Goal: Task Accomplishment & Management: Use online tool/utility

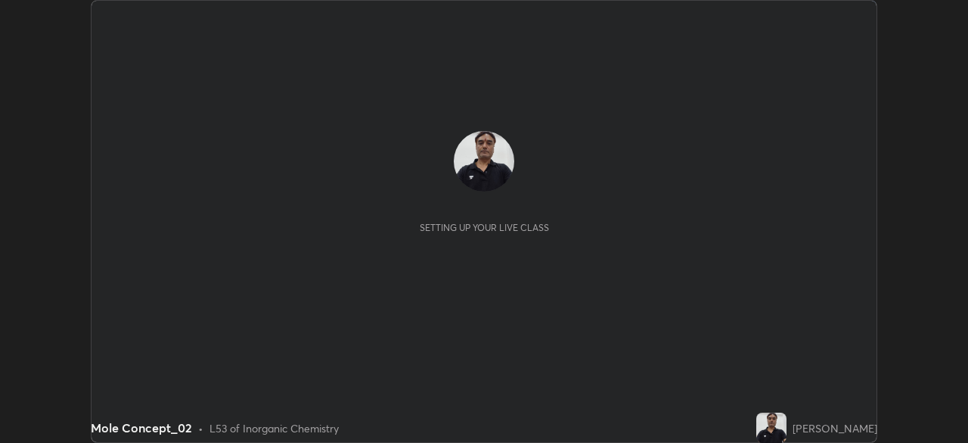
scroll to position [443, 968]
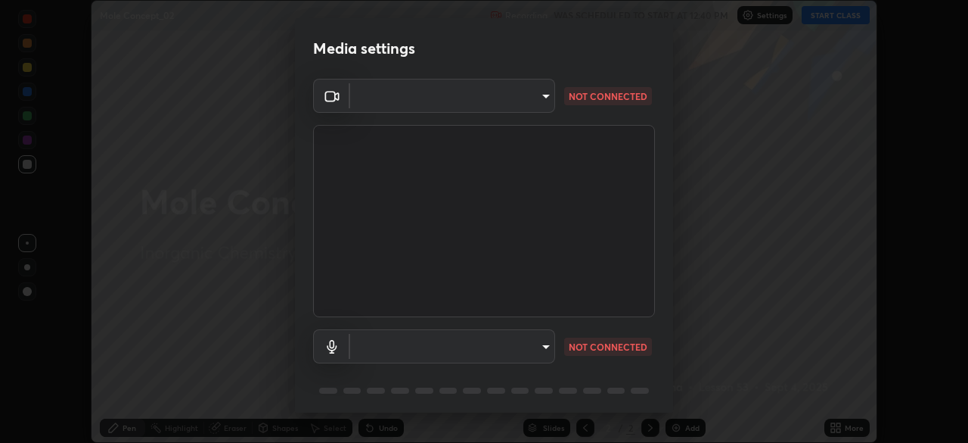
type input "9d859b0dc9df3993e45d71748640ef8916b2c21d6ac1b4416f64a69378af508e"
type input "4f06c2d6b51db1f9fe48d8ea370b420cdfdc57b065f61fb7ee4703c9f90ad683"
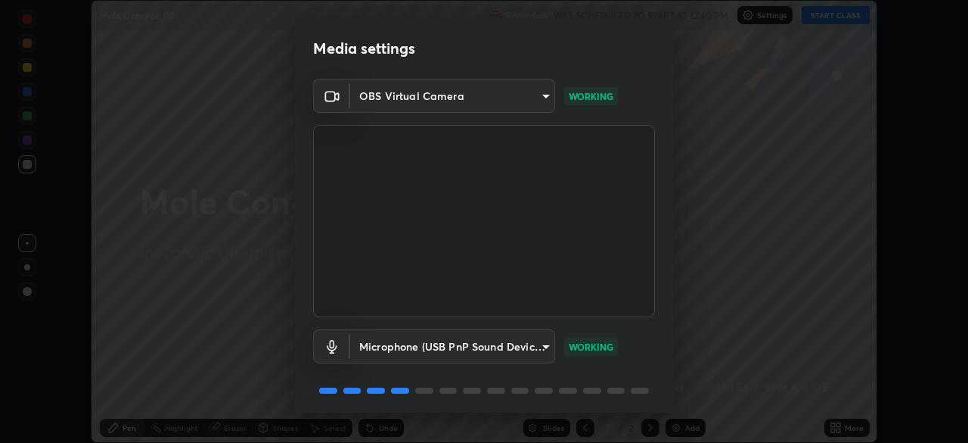
scroll to position [54, 0]
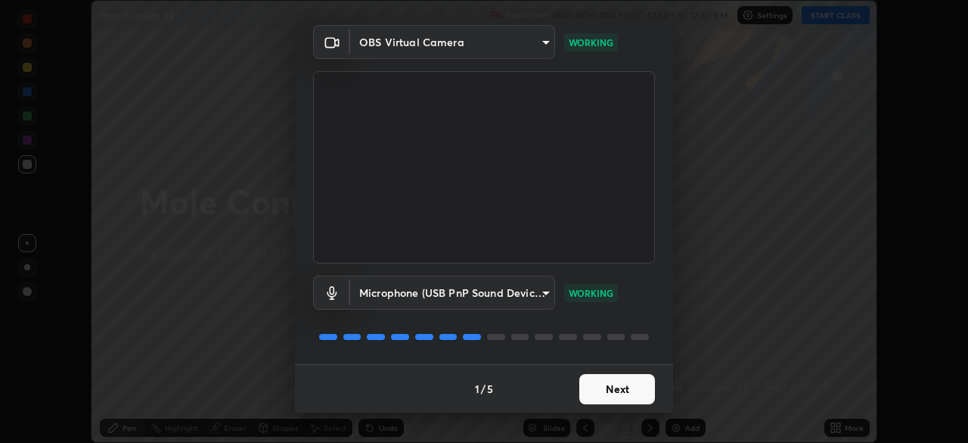
click at [599, 390] on button "Next" at bounding box center [618, 389] width 76 height 30
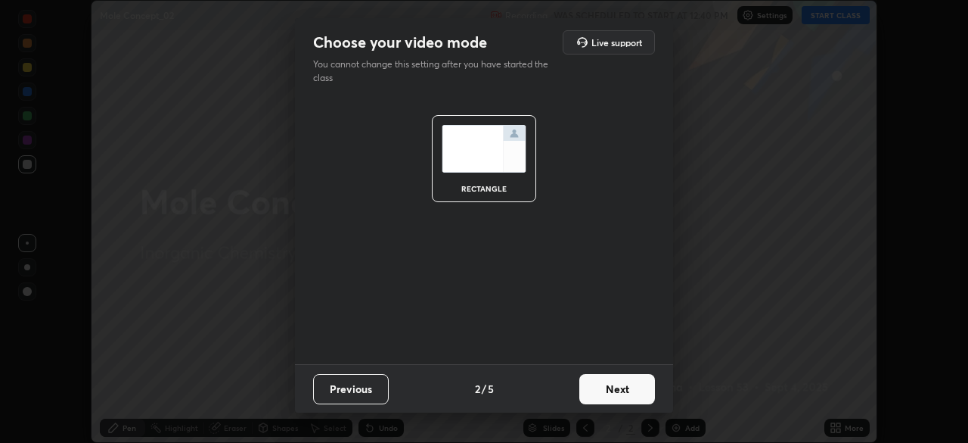
click at [600, 388] on button "Next" at bounding box center [618, 389] width 76 height 30
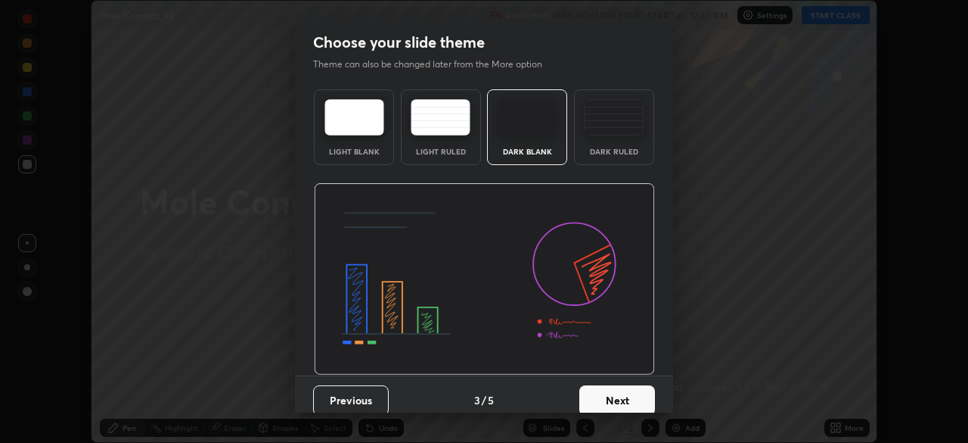
click at [598, 396] on button "Next" at bounding box center [618, 400] width 76 height 30
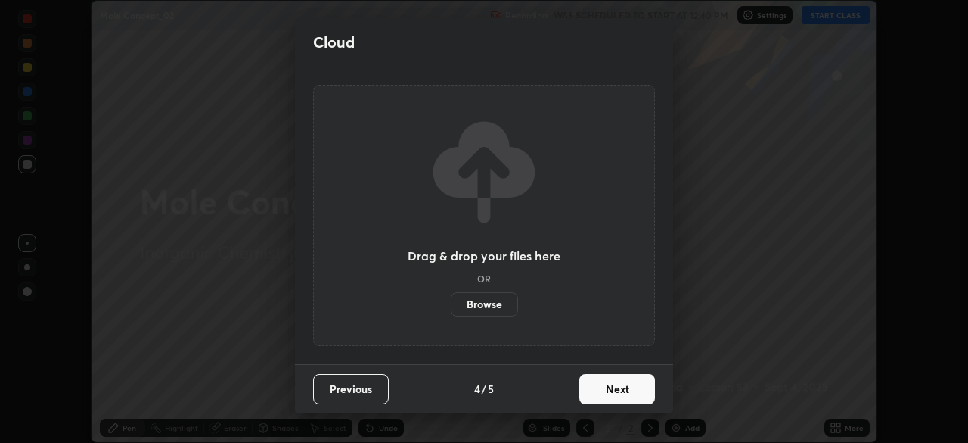
click at [596, 391] on button "Next" at bounding box center [618, 389] width 76 height 30
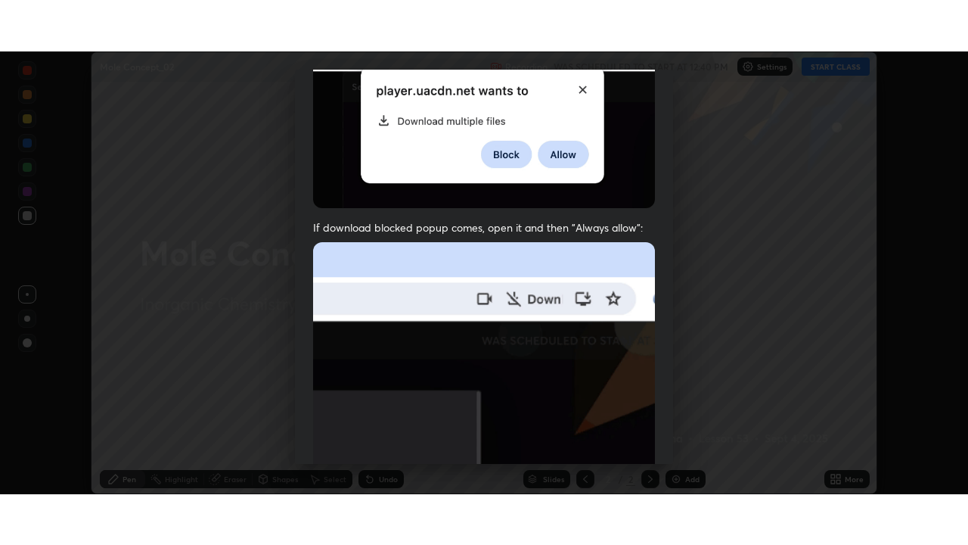
scroll to position [362, 0]
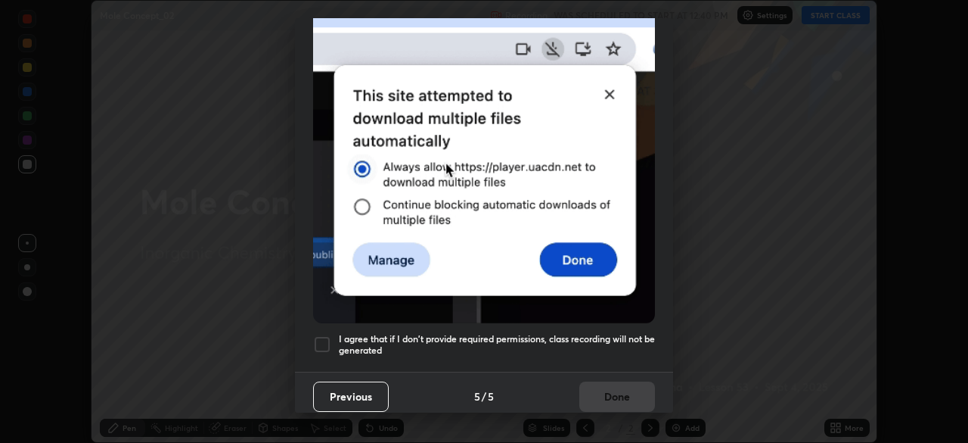
click at [322, 335] on div at bounding box center [322, 344] width 18 height 18
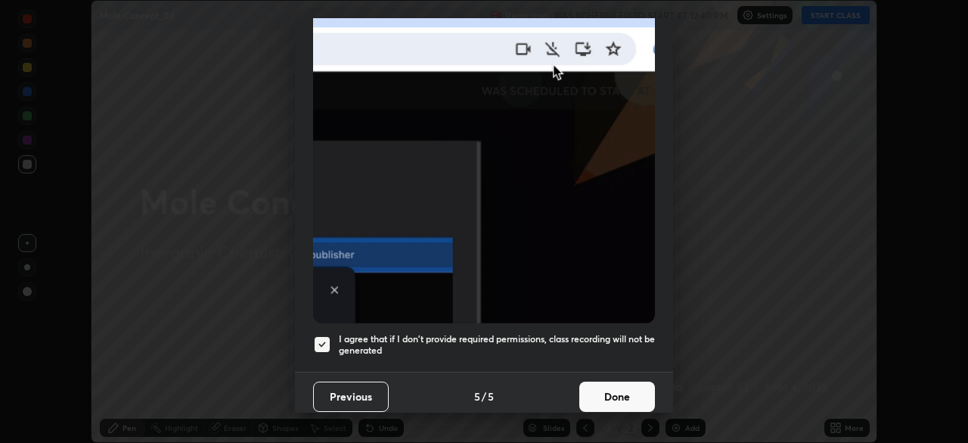
click at [597, 385] on button "Done" at bounding box center [618, 396] width 76 height 30
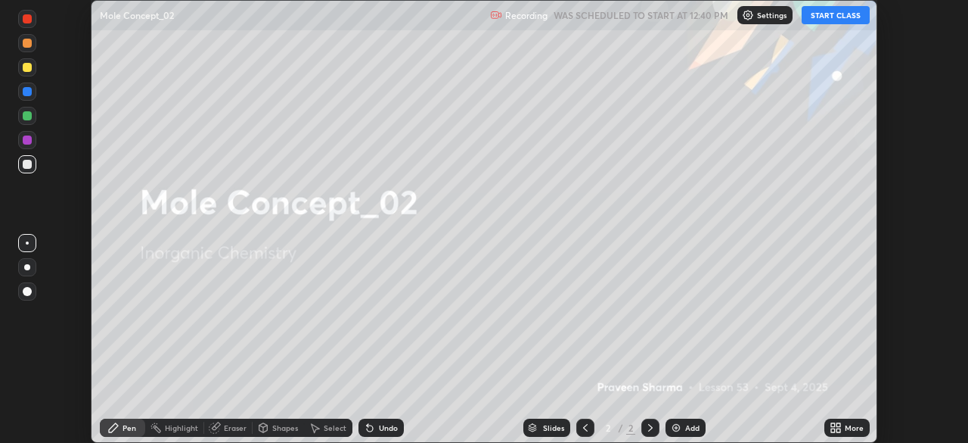
click at [824, 12] on button "START CLASS" at bounding box center [836, 15] width 68 height 18
click at [831, 422] on icon at bounding box center [836, 427] width 12 height 12
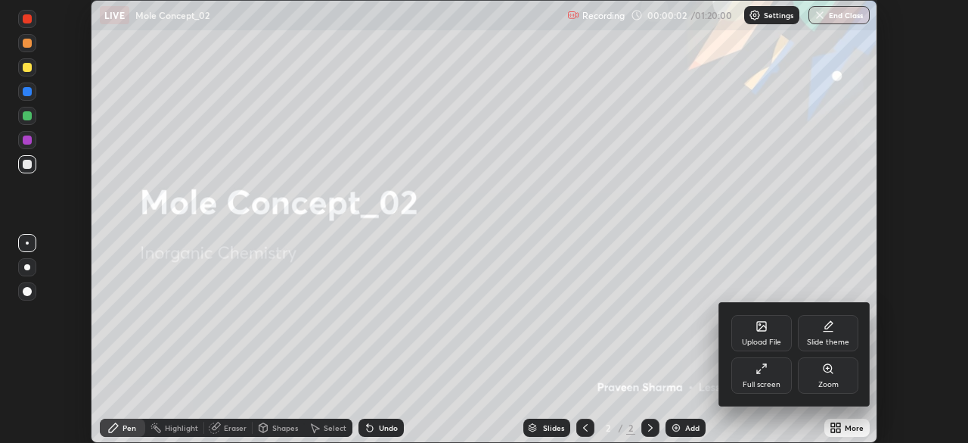
click at [759, 371] on icon at bounding box center [759, 371] width 4 height 4
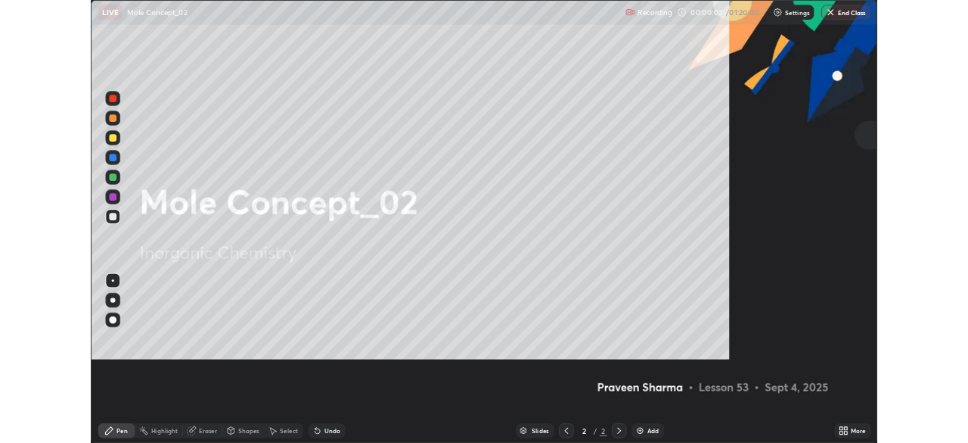
scroll to position [545, 968]
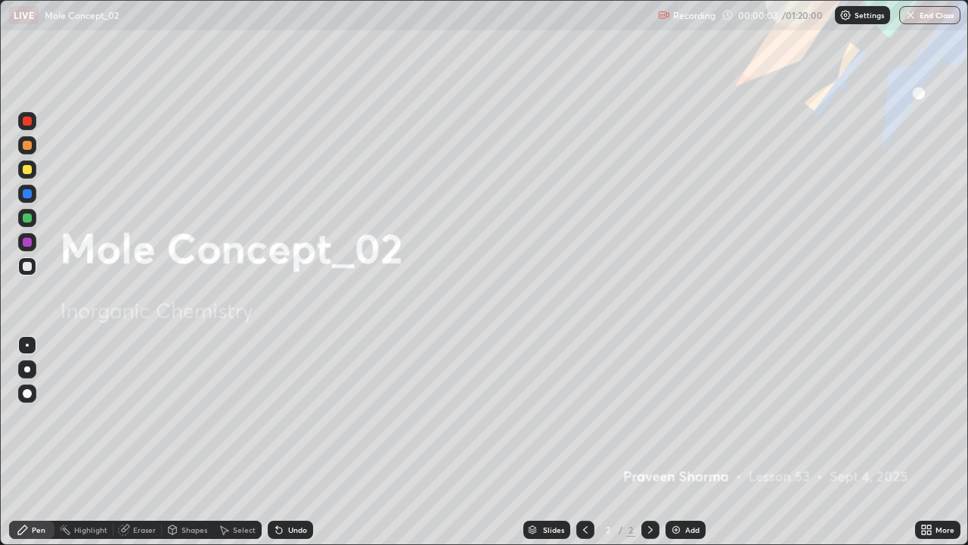
click at [676, 442] on img at bounding box center [676, 530] width 12 height 12
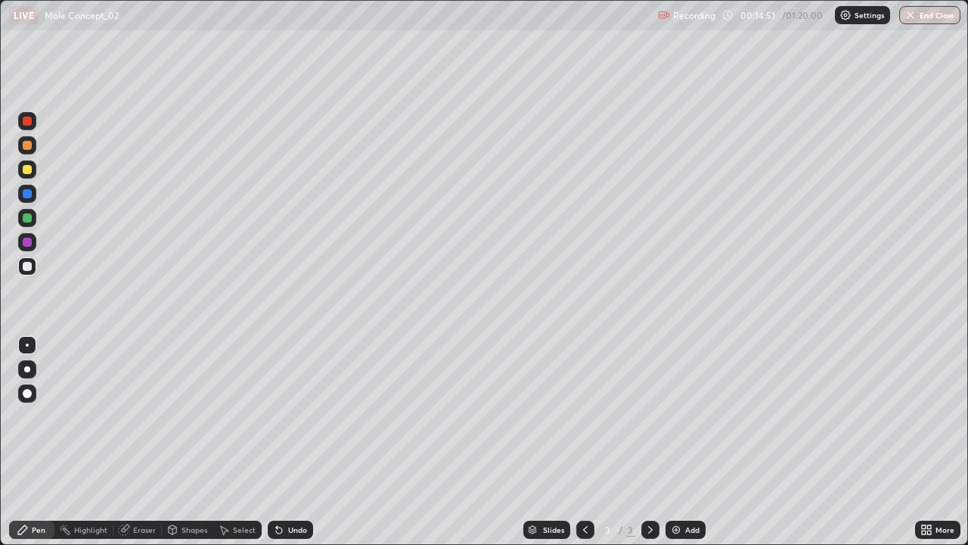
click at [679, 442] on img at bounding box center [676, 530] width 12 height 12
click at [583, 442] on icon at bounding box center [586, 530] width 12 height 12
click at [132, 442] on div "Eraser" at bounding box center [137, 530] width 48 height 18
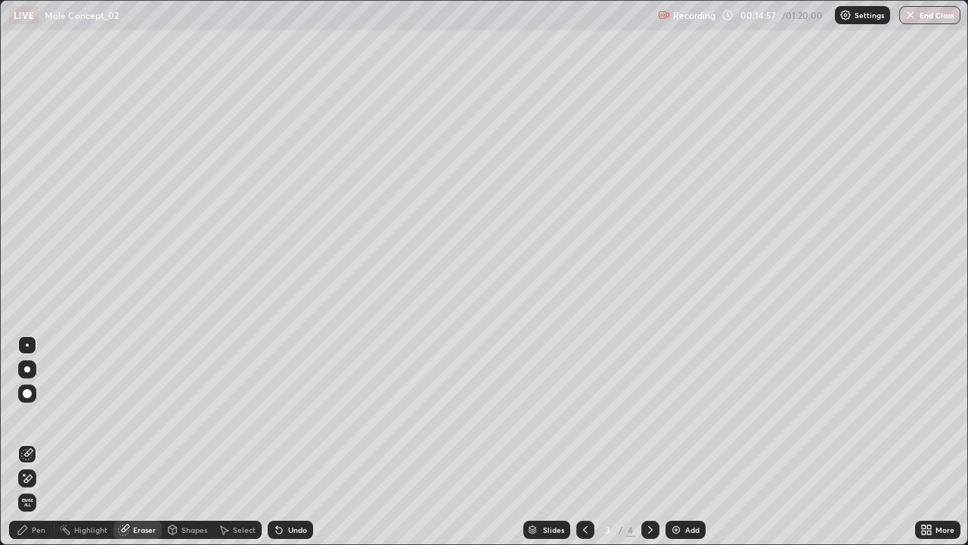
click at [28, 442] on icon at bounding box center [27, 478] width 12 height 13
click at [36, 442] on div "Pen" at bounding box center [39, 530] width 14 height 8
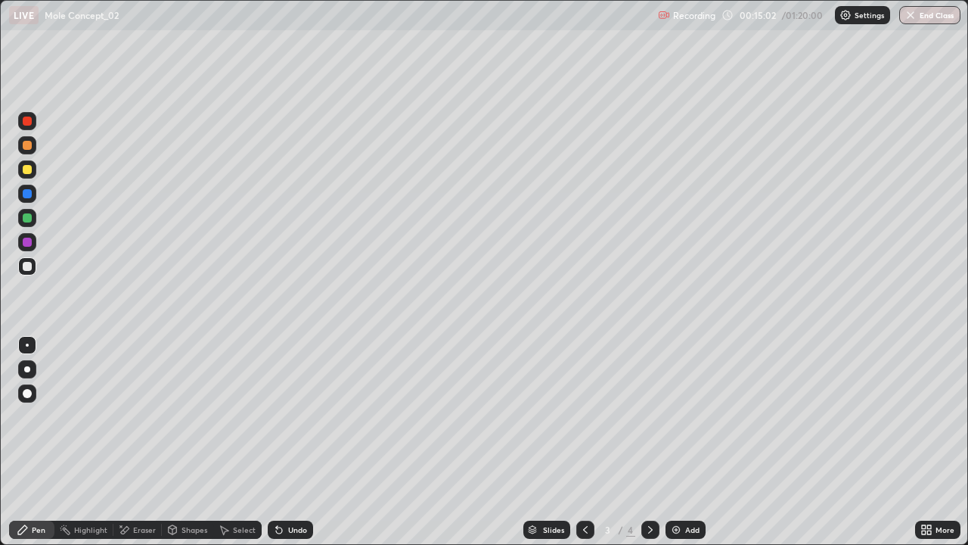
click at [679, 442] on img at bounding box center [676, 530] width 12 height 12
click at [288, 442] on div "Undo" at bounding box center [297, 530] width 19 height 8
click at [281, 442] on icon at bounding box center [279, 530] width 12 height 12
click at [687, 442] on div "Add" at bounding box center [692, 530] width 14 height 8
click at [286, 442] on div "Undo" at bounding box center [290, 530] width 45 height 18
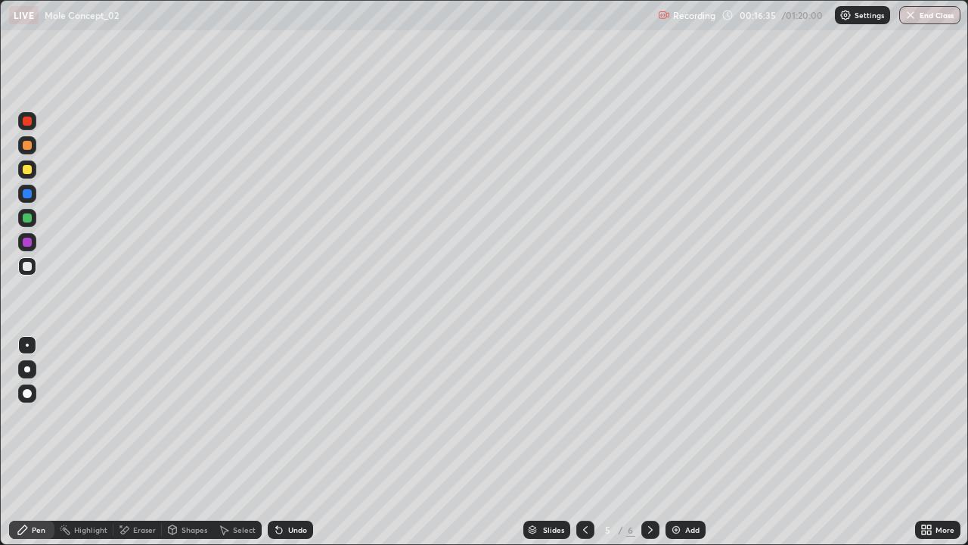
click at [288, 442] on div "Undo" at bounding box center [297, 530] width 19 height 8
click at [283, 442] on div "Undo" at bounding box center [290, 530] width 45 height 18
click at [583, 442] on icon at bounding box center [586, 530] width 12 height 12
click at [584, 442] on icon at bounding box center [586, 530] width 12 height 12
click at [649, 442] on icon at bounding box center [651, 530] width 12 height 12
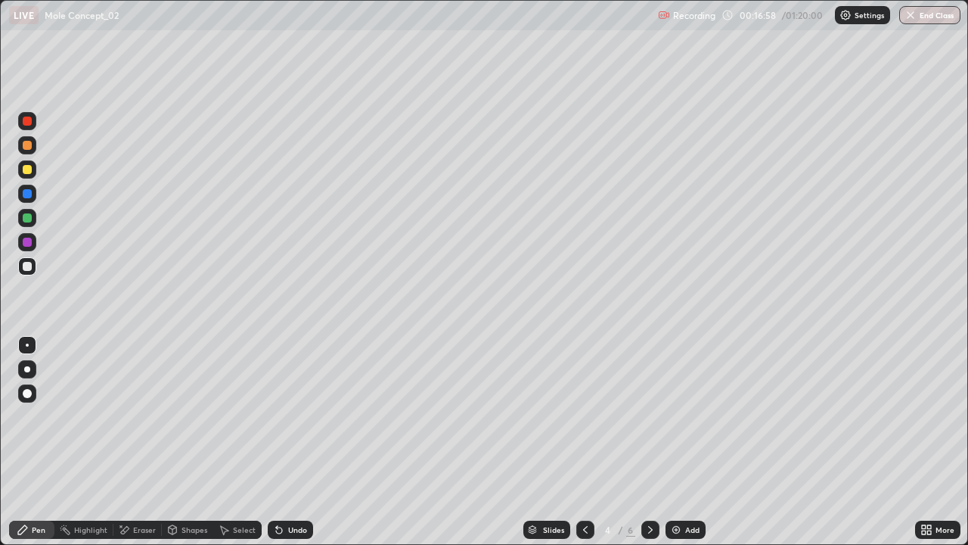
click at [648, 442] on icon at bounding box center [651, 530] width 12 height 12
click at [135, 442] on div "Eraser" at bounding box center [144, 530] width 23 height 8
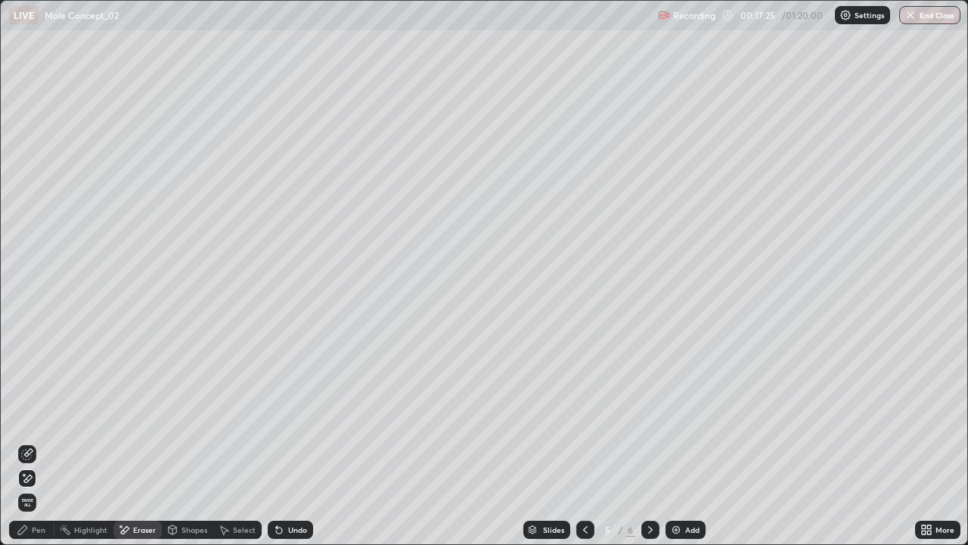
click at [31, 442] on div "Pen" at bounding box center [31, 530] width 45 height 18
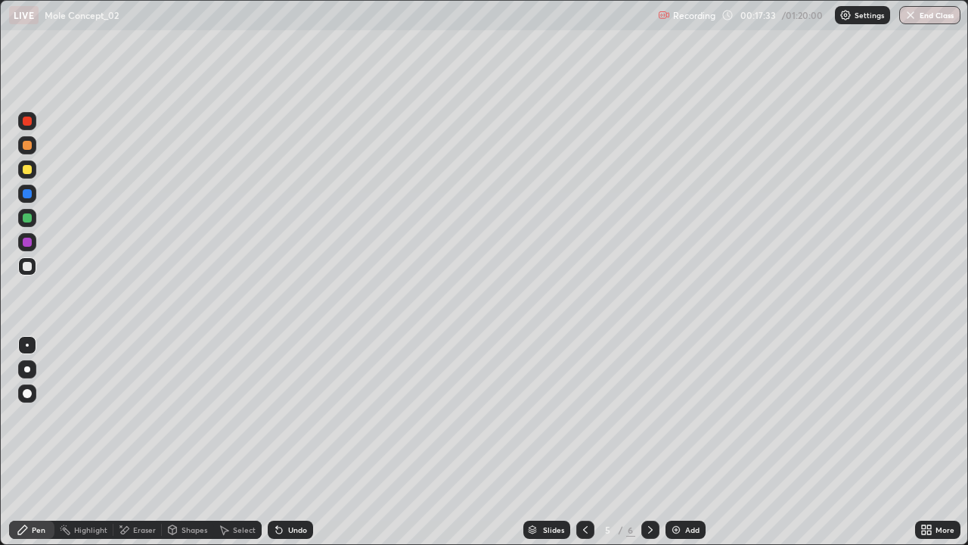
click at [138, 442] on div "Eraser" at bounding box center [144, 530] width 23 height 8
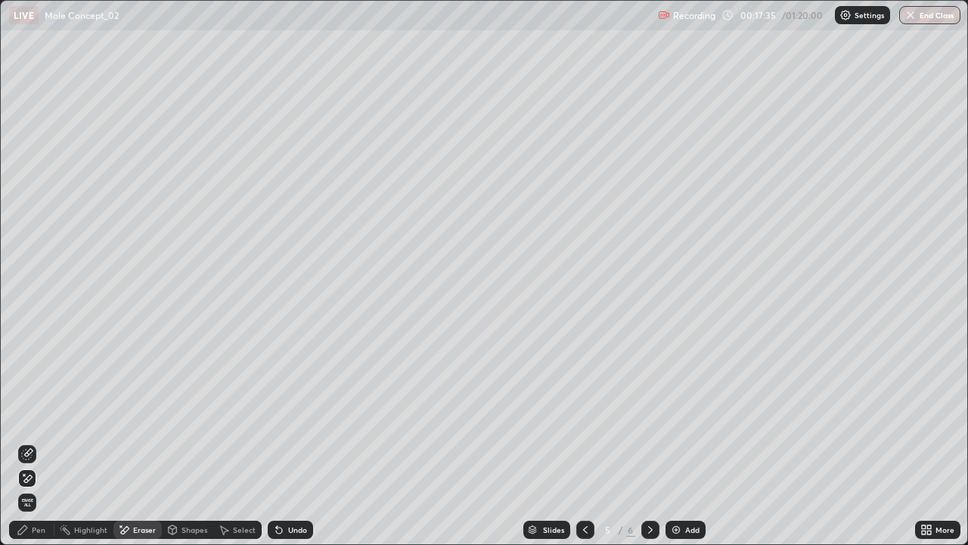
click at [30, 442] on div "Pen" at bounding box center [31, 530] width 45 height 18
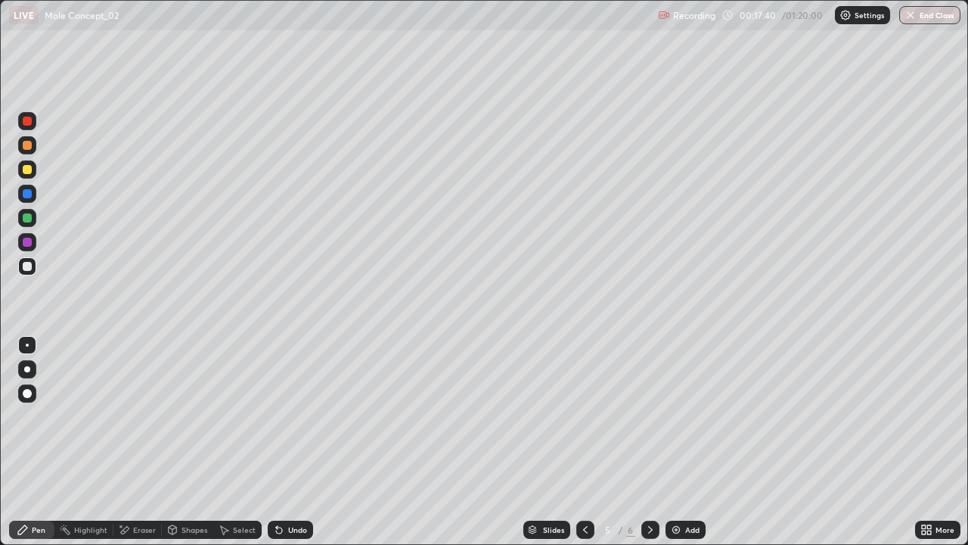
click at [581, 442] on icon at bounding box center [586, 530] width 12 height 12
click at [584, 442] on icon at bounding box center [586, 530] width 12 height 12
click at [27, 170] on div at bounding box center [27, 169] width 9 height 9
click at [648, 442] on icon at bounding box center [651, 530] width 12 height 12
click at [280, 442] on icon at bounding box center [279, 530] width 6 height 6
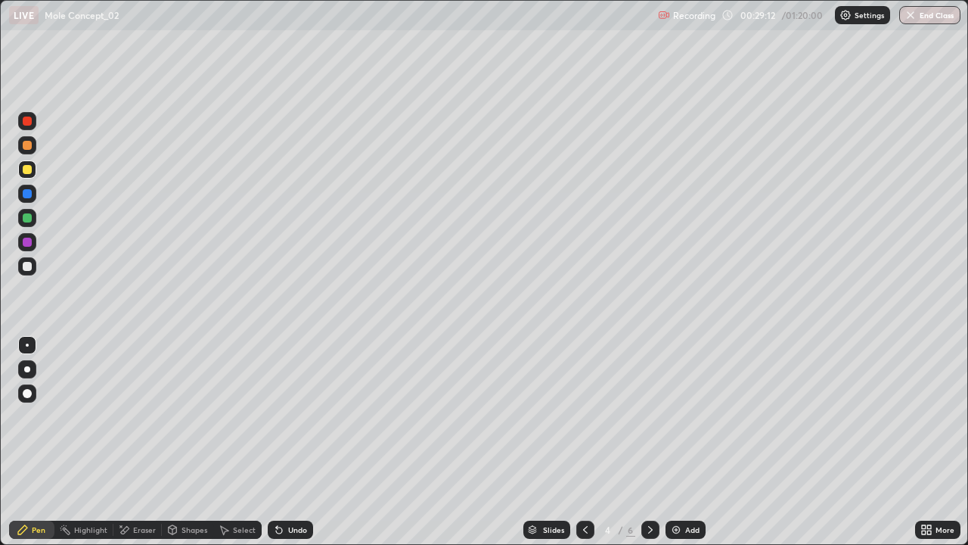
click at [648, 442] on icon at bounding box center [651, 530] width 12 height 12
click at [279, 442] on icon at bounding box center [279, 530] width 6 height 6
click at [288, 442] on div "Undo" at bounding box center [297, 530] width 19 height 8
click at [294, 442] on div "Undo" at bounding box center [297, 530] width 19 height 8
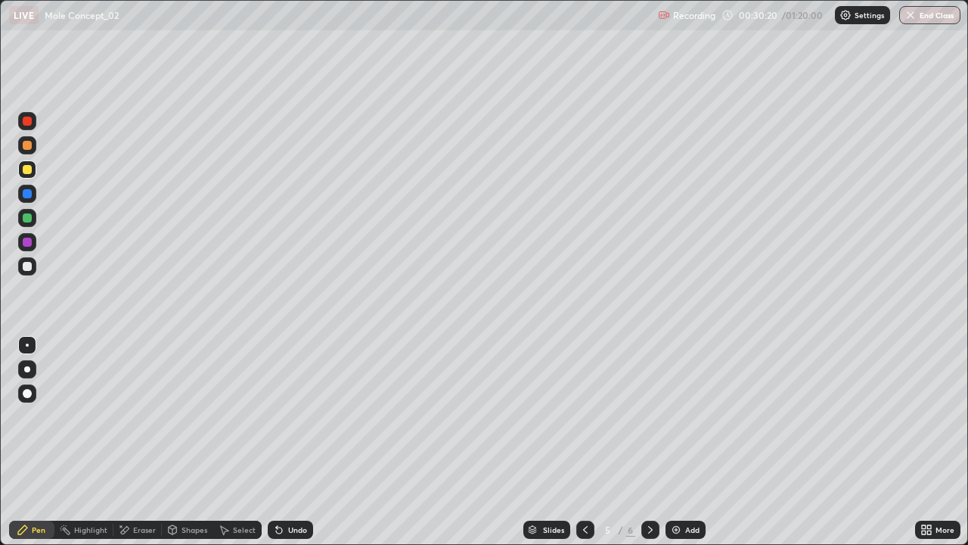
click at [294, 442] on div "Undo" at bounding box center [290, 530] width 45 height 18
click at [291, 442] on div "Undo" at bounding box center [290, 530] width 45 height 18
click at [287, 442] on div "Undo" at bounding box center [290, 530] width 45 height 18
click at [288, 442] on div "Undo" at bounding box center [290, 530] width 45 height 18
click at [290, 442] on div "Undo" at bounding box center [290, 530] width 45 height 18
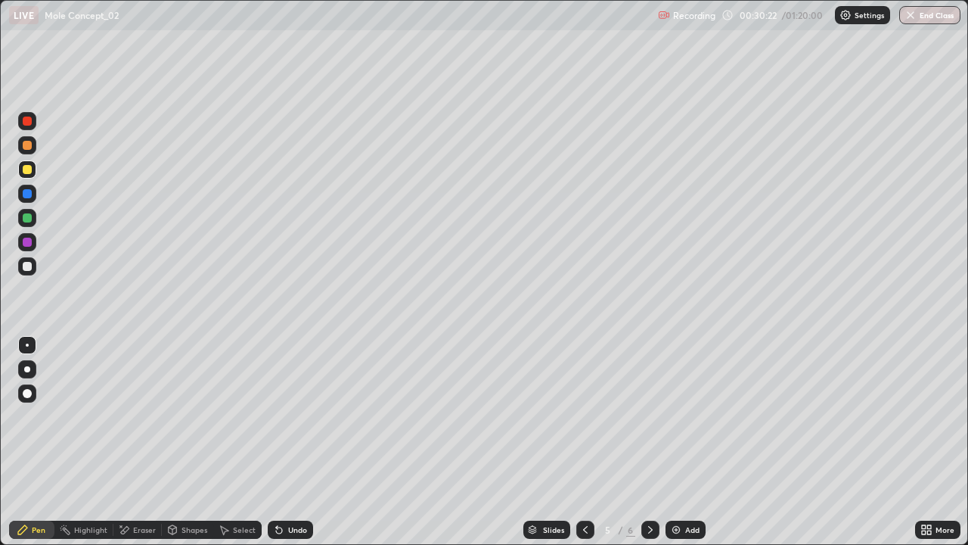
click at [291, 442] on div "Undo" at bounding box center [297, 530] width 19 height 8
click at [290, 442] on div "Undo" at bounding box center [290, 530] width 45 height 18
click at [289, 442] on div "Undo" at bounding box center [297, 530] width 19 height 8
click at [26, 219] on div at bounding box center [27, 217] width 9 height 9
click at [296, 442] on div "Undo" at bounding box center [297, 530] width 19 height 8
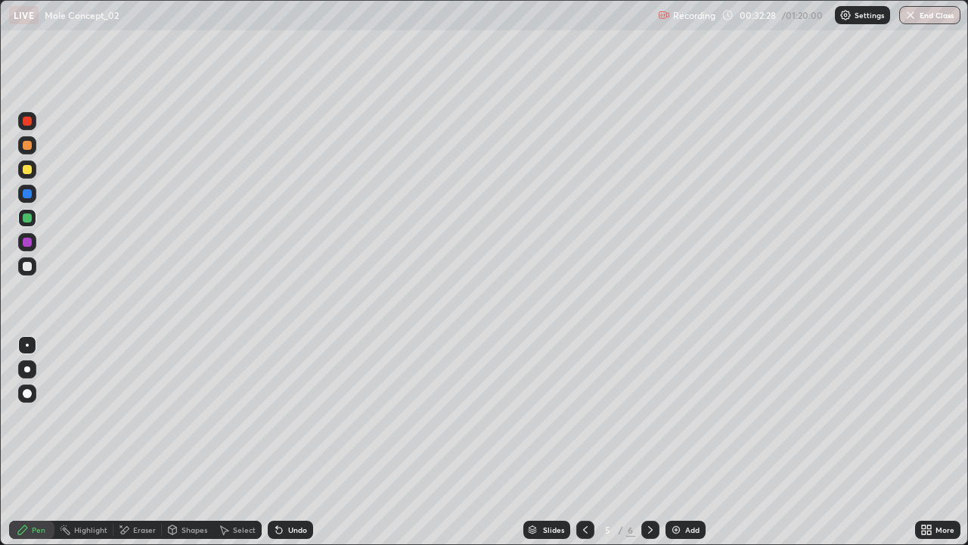
click at [296, 442] on div "Undo" at bounding box center [297, 530] width 19 height 8
click at [298, 442] on div "Undo" at bounding box center [297, 530] width 19 height 8
click at [297, 442] on div "Undo" at bounding box center [297, 530] width 19 height 8
click at [299, 442] on div "Undo" at bounding box center [290, 530] width 45 height 18
click at [298, 442] on div "Undo" at bounding box center [297, 530] width 19 height 8
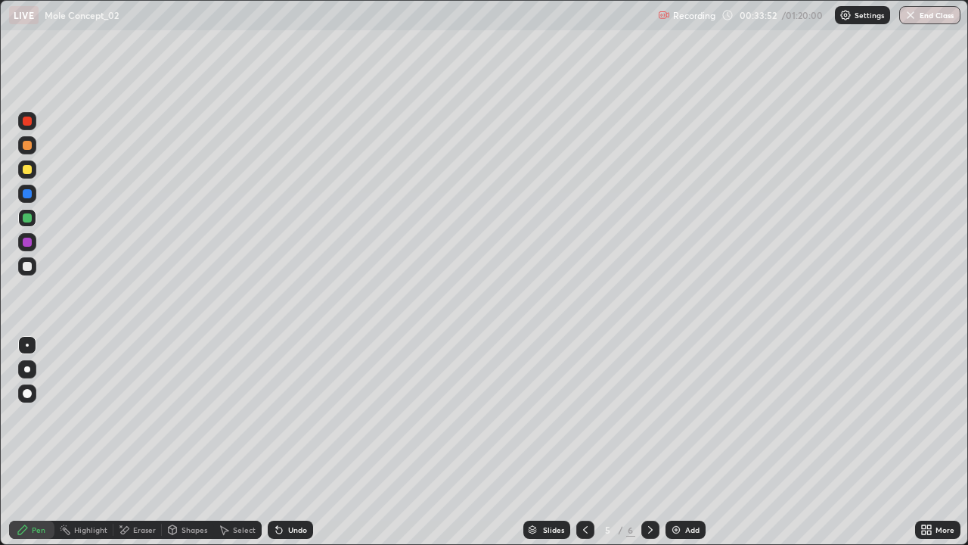
click at [676, 442] on div "Add" at bounding box center [686, 530] width 40 height 18
click at [29, 172] on div at bounding box center [27, 169] width 9 height 9
click at [296, 442] on div "Undo" at bounding box center [297, 530] width 19 height 8
click at [297, 442] on div "Undo" at bounding box center [297, 530] width 19 height 8
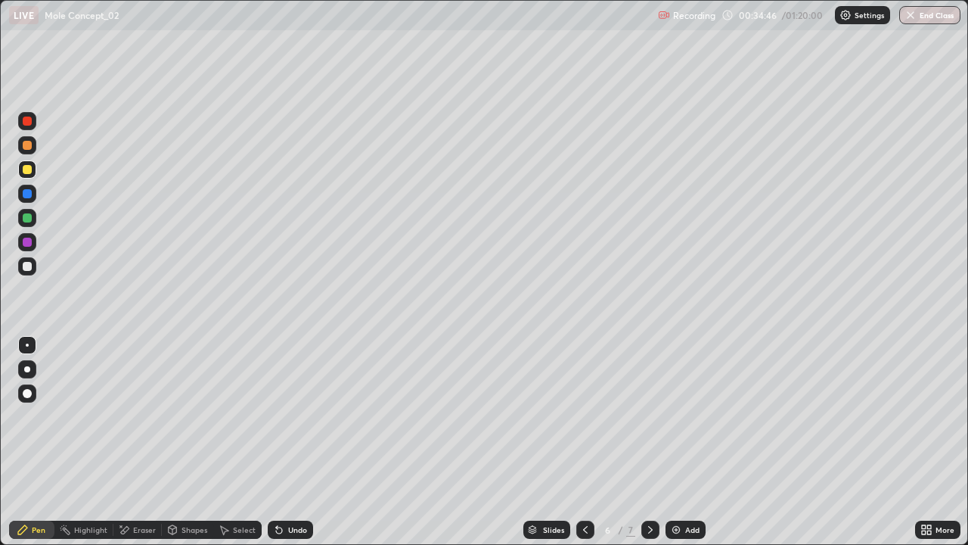
click at [300, 442] on div "Undo" at bounding box center [297, 530] width 19 height 8
click at [26, 266] on div at bounding box center [27, 266] width 9 height 9
click at [279, 442] on icon at bounding box center [279, 530] width 6 height 6
click at [277, 442] on icon at bounding box center [279, 530] width 6 height 6
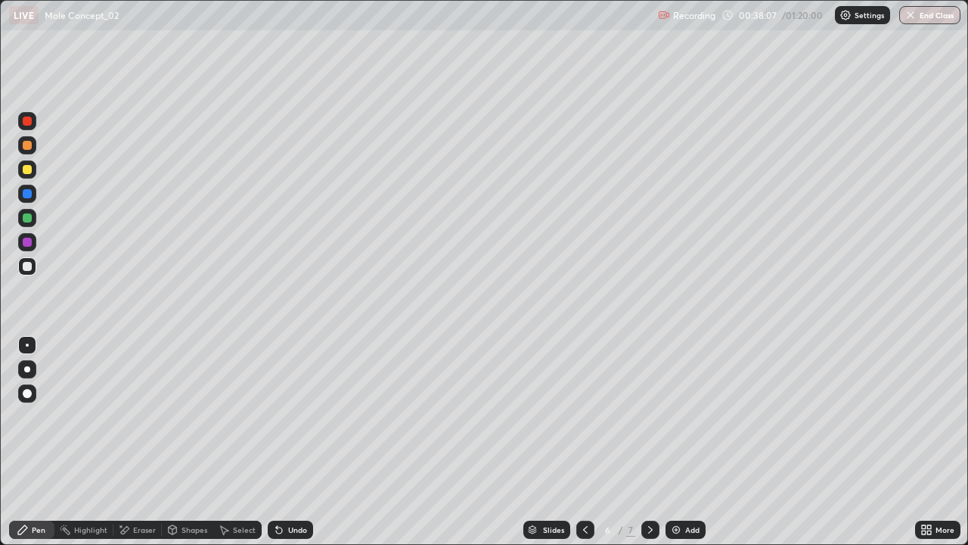
click at [276, 442] on icon at bounding box center [277, 527] width 2 height 2
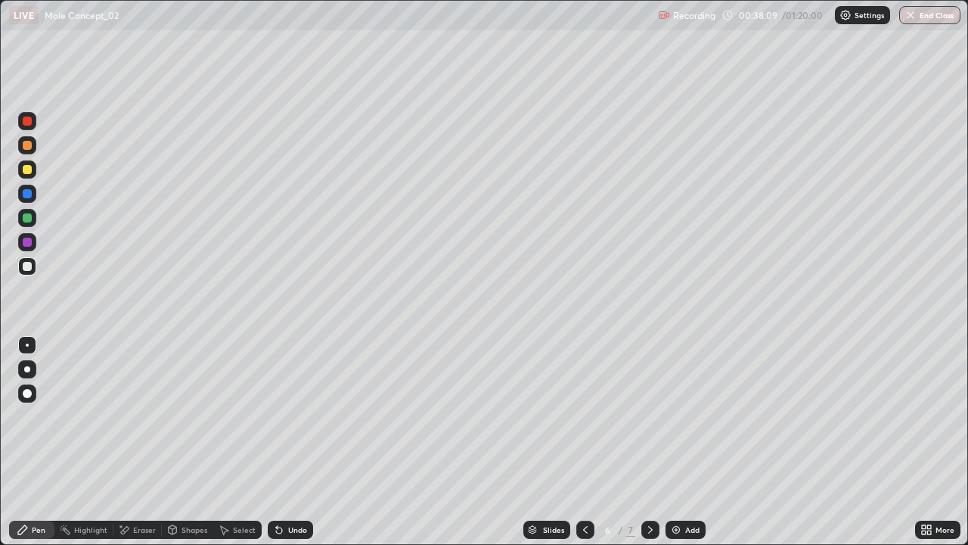
click at [276, 442] on icon at bounding box center [277, 527] width 2 height 2
click at [276, 442] on icon at bounding box center [279, 530] width 6 height 6
click at [679, 442] on img at bounding box center [676, 530] width 12 height 12
click at [285, 442] on div "Undo" at bounding box center [290, 530] width 45 height 18
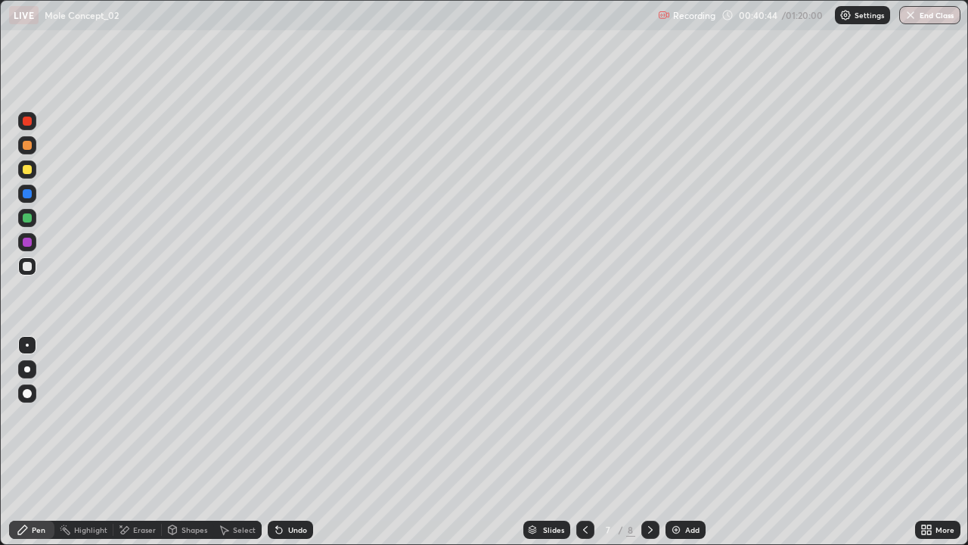
click at [284, 442] on div "Undo" at bounding box center [290, 530] width 45 height 18
click at [300, 442] on div "Undo" at bounding box center [297, 530] width 19 height 8
click at [291, 442] on div "Undo" at bounding box center [297, 530] width 19 height 8
click at [290, 442] on div "Undo" at bounding box center [297, 530] width 19 height 8
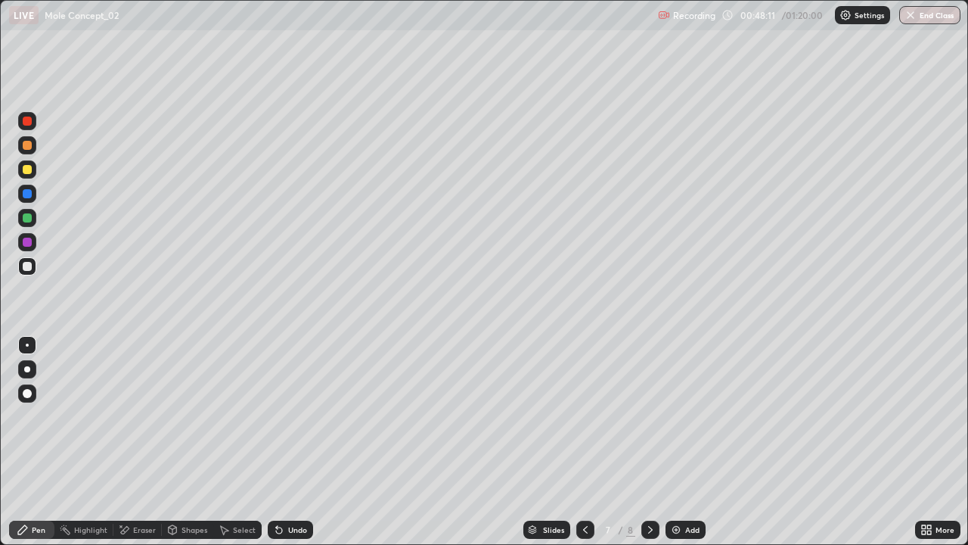
click at [0, 358] on div "Setting up your live class" at bounding box center [484, 272] width 968 height 545
click at [283, 442] on div "Undo" at bounding box center [290, 530] width 45 height 18
click at [282, 442] on icon at bounding box center [279, 530] width 12 height 12
click at [27, 170] on div at bounding box center [27, 169] width 9 height 9
click at [28, 216] on div at bounding box center [27, 217] width 9 height 9
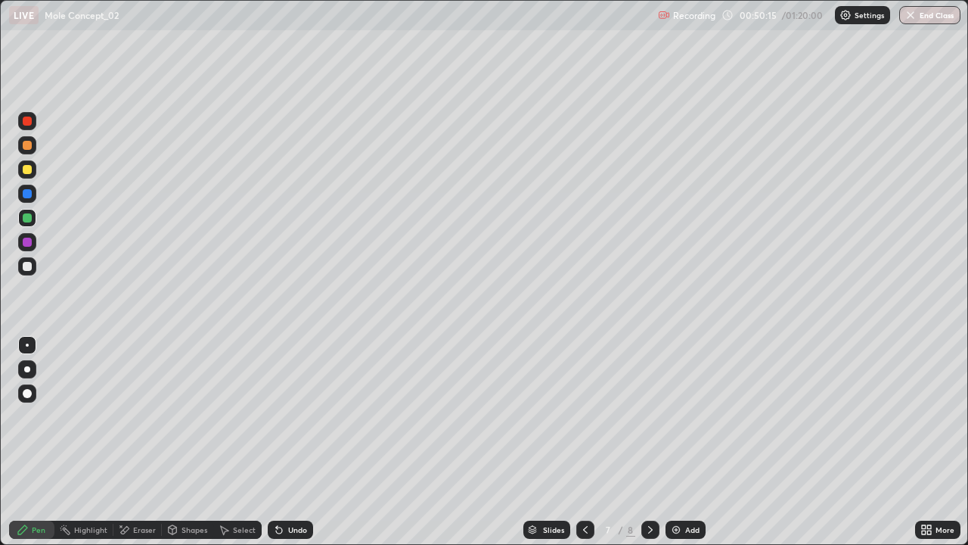
click at [288, 442] on div "Undo" at bounding box center [297, 530] width 19 height 8
click at [284, 442] on div "Undo" at bounding box center [290, 530] width 45 height 18
click at [282, 442] on icon at bounding box center [279, 530] width 12 height 12
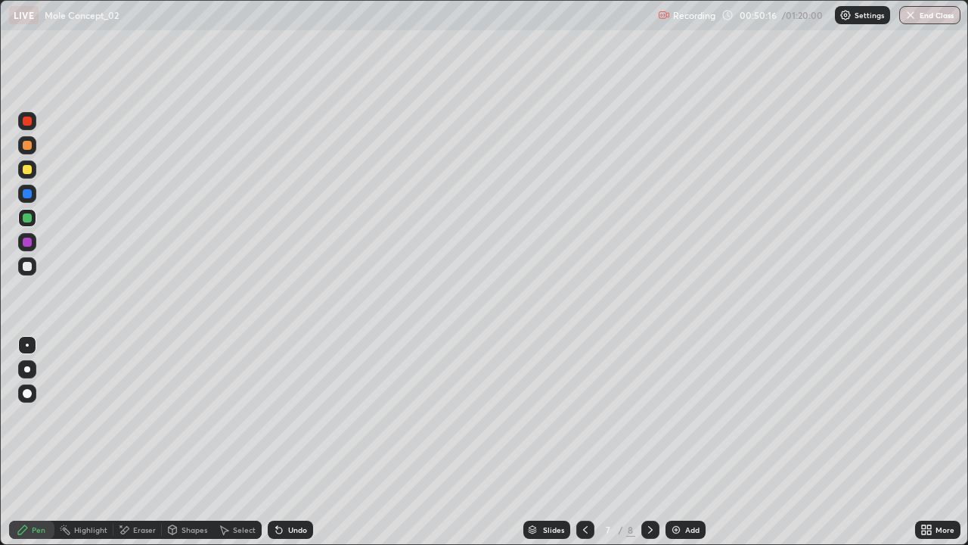
click at [280, 442] on icon at bounding box center [279, 530] width 12 height 12
click at [278, 442] on icon at bounding box center [279, 530] width 12 height 12
click at [276, 442] on icon at bounding box center [277, 527] width 2 height 2
click at [291, 442] on div "Undo" at bounding box center [297, 530] width 19 height 8
click at [292, 442] on div "Undo" at bounding box center [297, 530] width 19 height 8
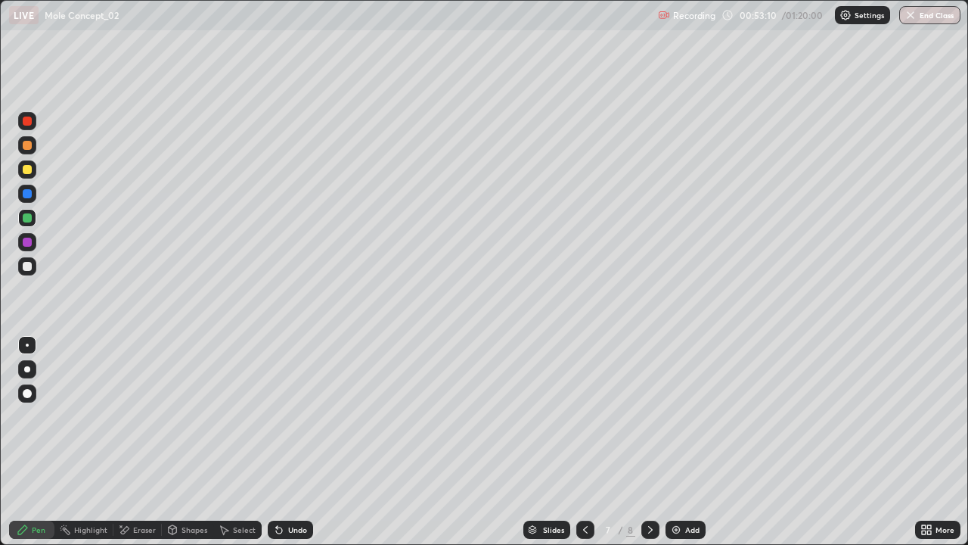
click at [289, 442] on div "Undo" at bounding box center [290, 530] width 45 height 18
click at [679, 442] on img at bounding box center [676, 530] width 12 height 12
click at [276, 442] on icon at bounding box center [279, 530] width 6 height 6
click at [28, 265] on div at bounding box center [27, 266] width 9 height 9
click at [294, 442] on div "Undo" at bounding box center [290, 530] width 45 height 18
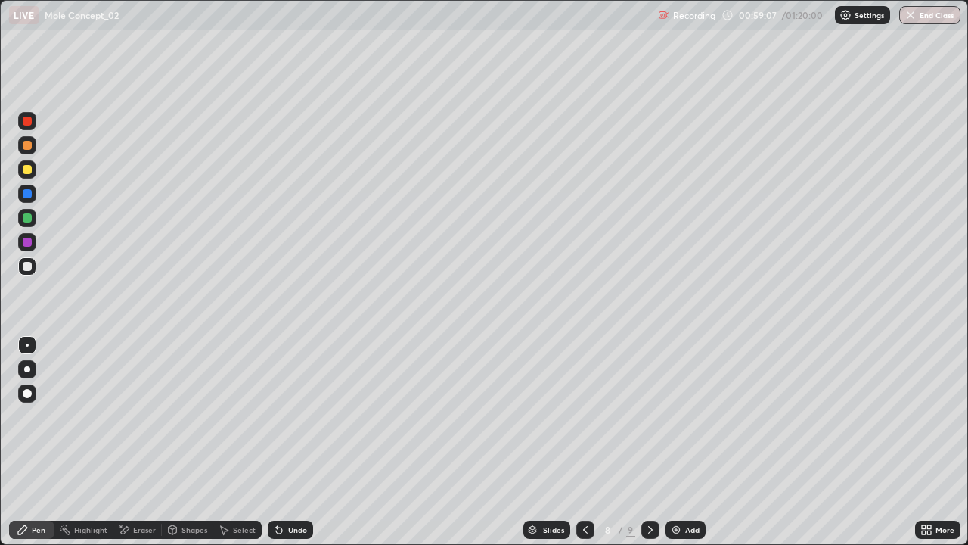
click at [296, 442] on div "Undo" at bounding box center [297, 530] width 19 height 8
click at [676, 442] on img at bounding box center [676, 530] width 12 height 12
click at [284, 442] on div "Undo" at bounding box center [290, 530] width 45 height 18
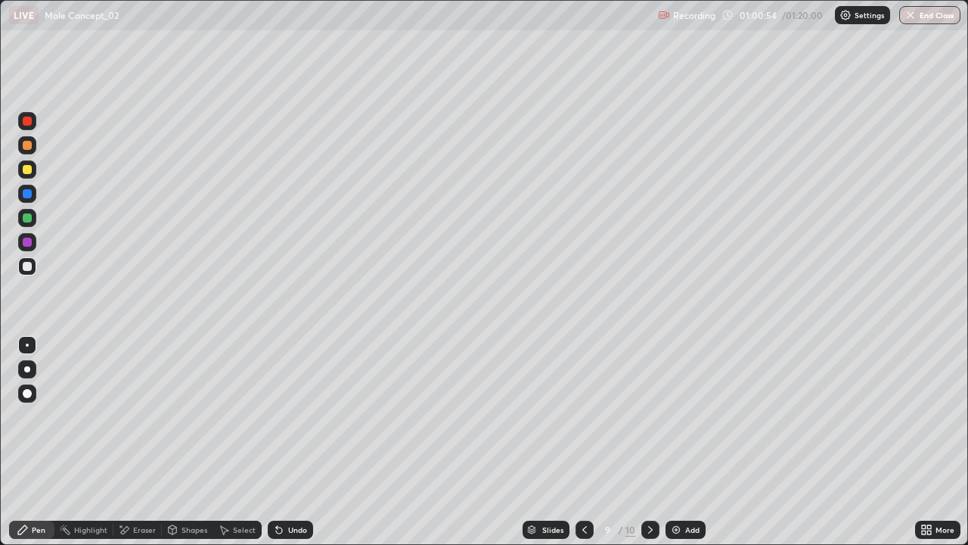
click at [284, 442] on div "Undo" at bounding box center [290, 530] width 45 height 18
click at [283, 442] on div "Undo" at bounding box center [290, 530] width 45 height 18
click at [281, 442] on div "Undo" at bounding box center [290, 530] width 45 height 18
click at [280, 442] on div "Undo" at bounding box center [290, 530] width 45 height 18
click at [279, 442] on div "Undo" at bounding box center [290, 530] width 45 height 18
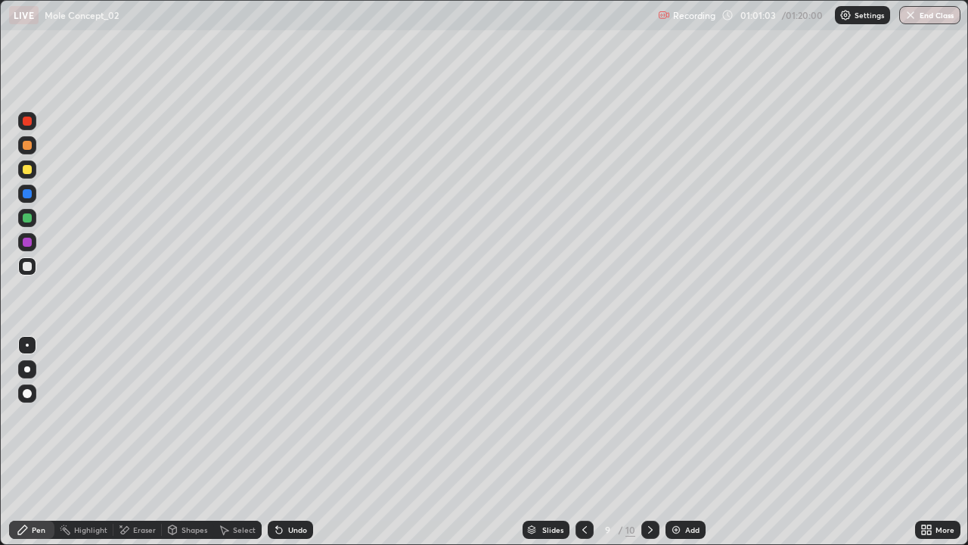
click at [288, 442] on div "Undo" at bounding box center [297, 530] width 19 height 8
click at [283, 442] on div "Undo" at bounding box center [290, 530] width 45 height 18
click at [294, 442] on div "Undo" at bounding box center [290, 530] width 45 height 18
click at [284, 442] on div "Undo" at bounding box center [290, 530] width 45 height 18
click at [288, 442] on div "Undo" at bounding box center [297, 530] width 19 height 8
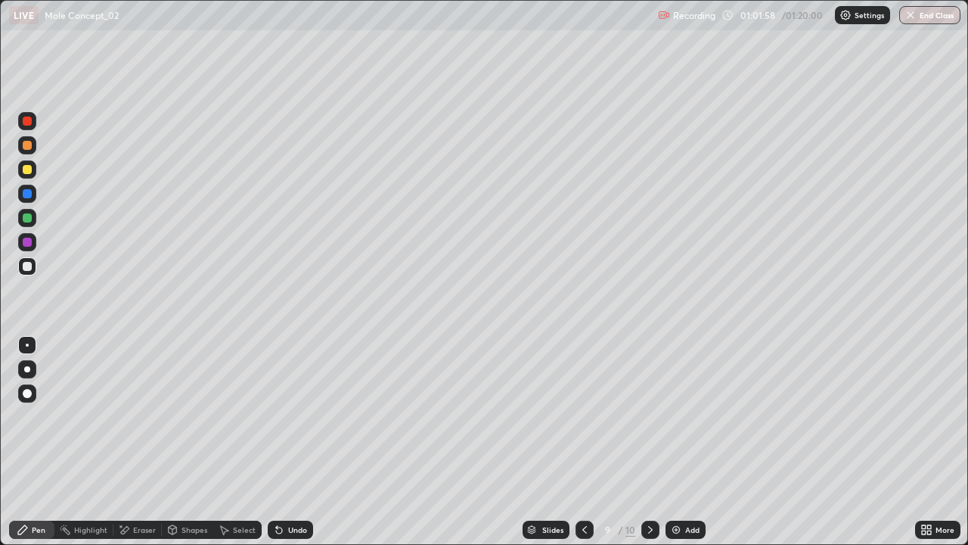
click at [291, 442] on div "Undo" at bounding box center [297, 530] width 19 height 8
click at [293, 442] on div "Undo" at bounding box center [297, 530] width 19 height 8
click at [294, 442] on div "Undo" at bounding box center [297, 530] width 19 height 8
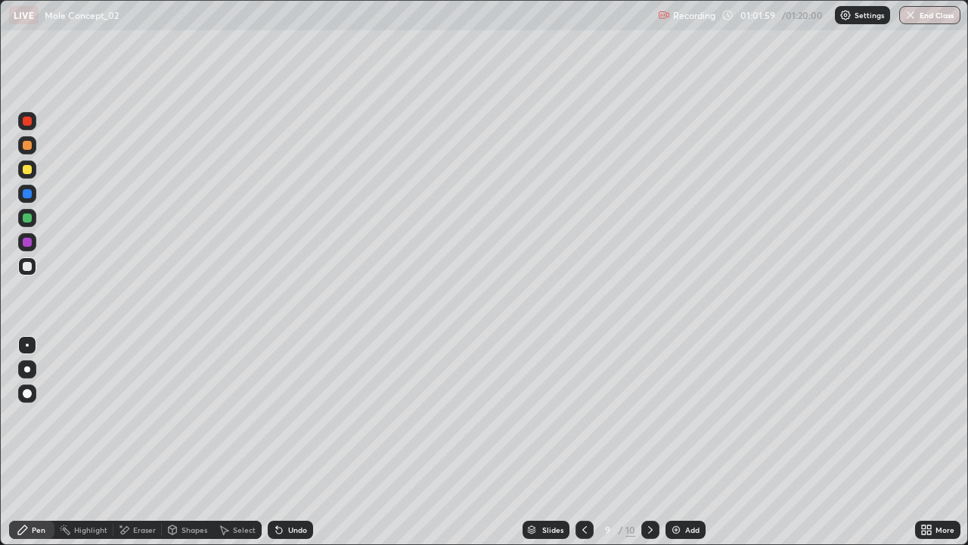
click at [292, 442] on div "Undo" at bounding box center [297, 530] width 19 height 8
click at [293, 442] on div "Undo" at bounding box center [297, 530] width 19 height 8
click at [289, 442] on div "Undo" at bounding box center [297, 530] width 19 height 8
click at [275, 442] on div "Undo" at bounding box center [290, 530] width 45 height 18
click at [279, 442] on icon at bounding box center [279, 530] width 6 height 6
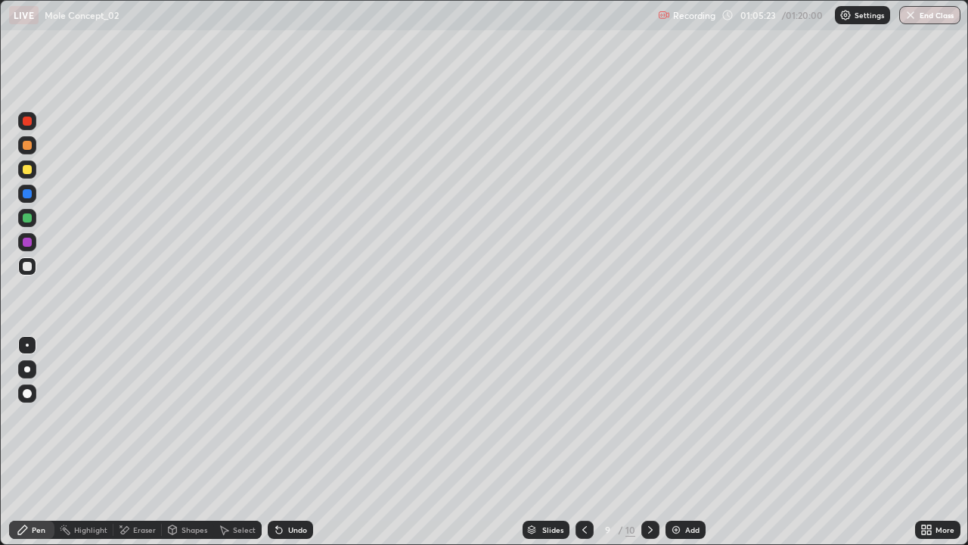
click at [283, 442] on icon at bounding box center [279, 530] width 12 height 12
click at [284, 442] on div "Undo" at bounding box center [290, 530] width 45 height 18
click at [285, 442] on div "Undo" at bounding box center [290, 530] width 45 height 18
click at [282, 442] on icon at bounding box center [279, 530] width 12 height 12
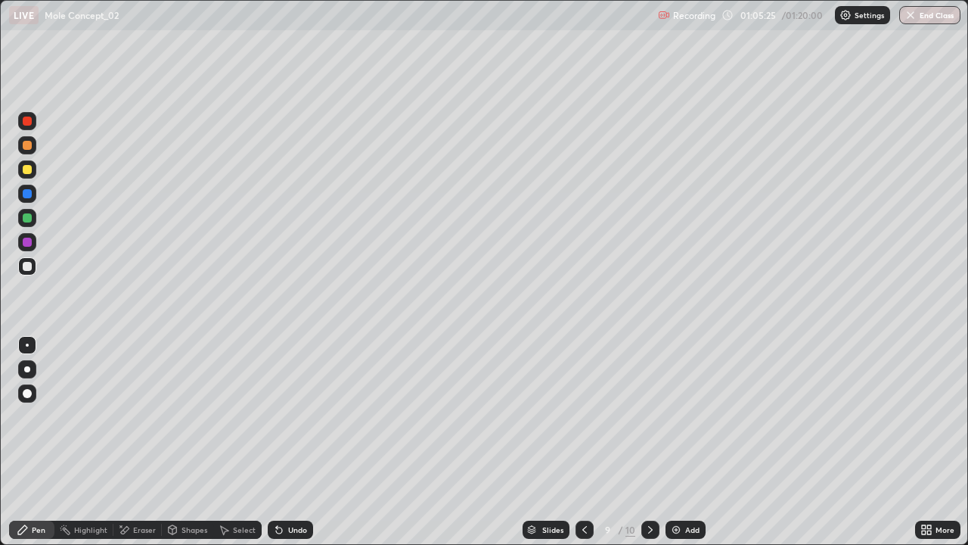
click at [282, 442] on div "Undo" at bounding box center [290, 530] width 45 height 18
click at [284, 442] on div "Undo" at bounding box center [290, 530] width 45 height 18
click at [303, 442] on div "Undo" at bounding box center [297, 530] width 19 height 8
click at [673, 442] on img at bounding box center [676, 530] width 12 height 12
click at [284, 442] on div "Undo" at bounding box center [290, 530] width 45 height 18
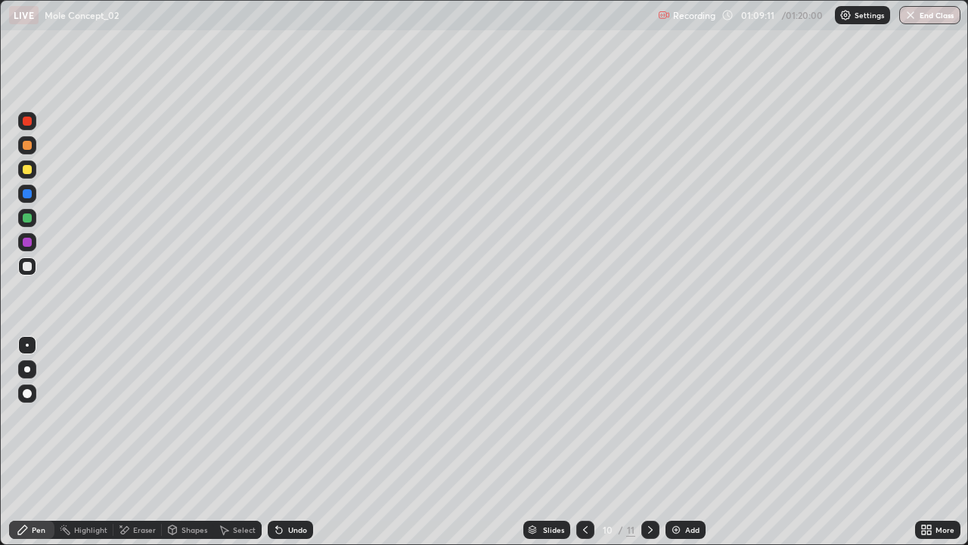
click at [300, 442] on div "Undo" at bounding box center [290, 530] width 45 height 18
click at [297, 442] on div "Undo" at bounding box center [297, 530] width 19 height 8
click at [302, 442] on div "Undo" at bounding box center [297, 530] width 19 height 8
click at [299, 442] on div "Undo" at bounding box center [290, 530] width 45 height 18
click at [129, 442] on icon at bounding box center [124, 530] width 12 height 13
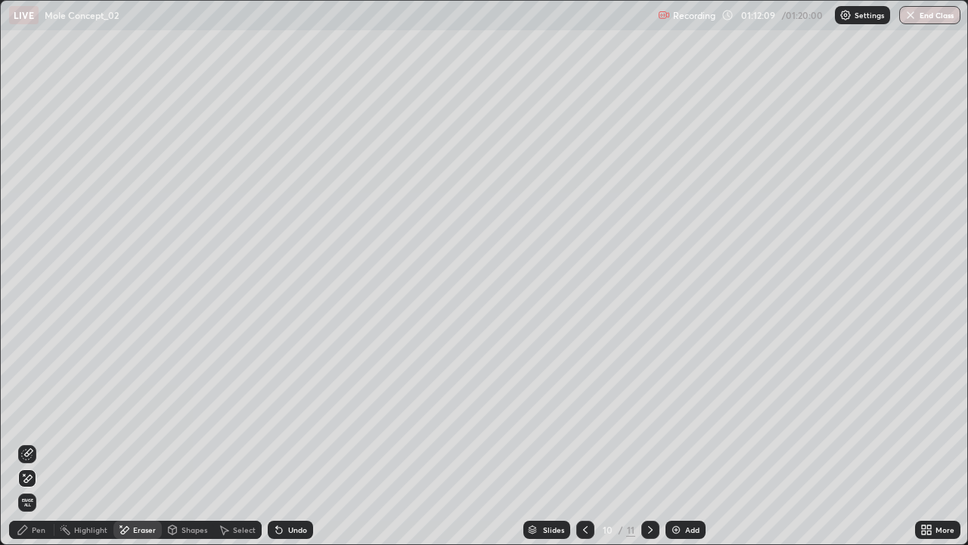
click at [291, 442] on div "Undo" at bounding box center [297, 530] width 19 height 8
click at [29, 442] on icon at bounding box center [27, 454] width 12 height 12
click at [30, 442] on div "Pen" at bounding box center [31, 530] width 45 height 18
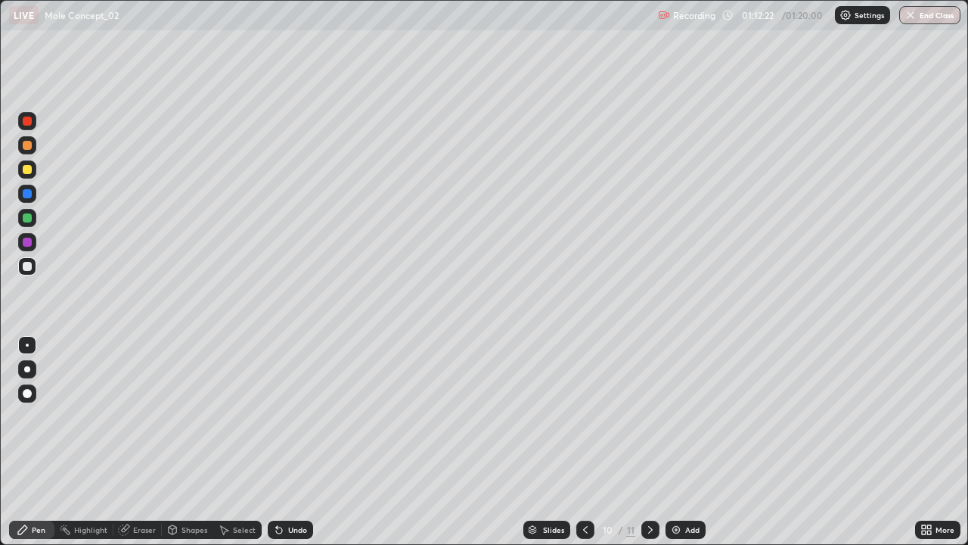
click at [288, 442] on div "Undo" at bounding box center [297, 530] width 19 height 8
click at [584, 442] on icon at bounding box center [586, 530] width 12 height 12
click at [586, 442] on icon at bounding box center [586, 530] width 12 height 12
click at [649, 442] on icon at bounding box center [651, 530] width 12 height 12
click at [651, 442] on icon at bounding box center [651, 530] width 12 height 12
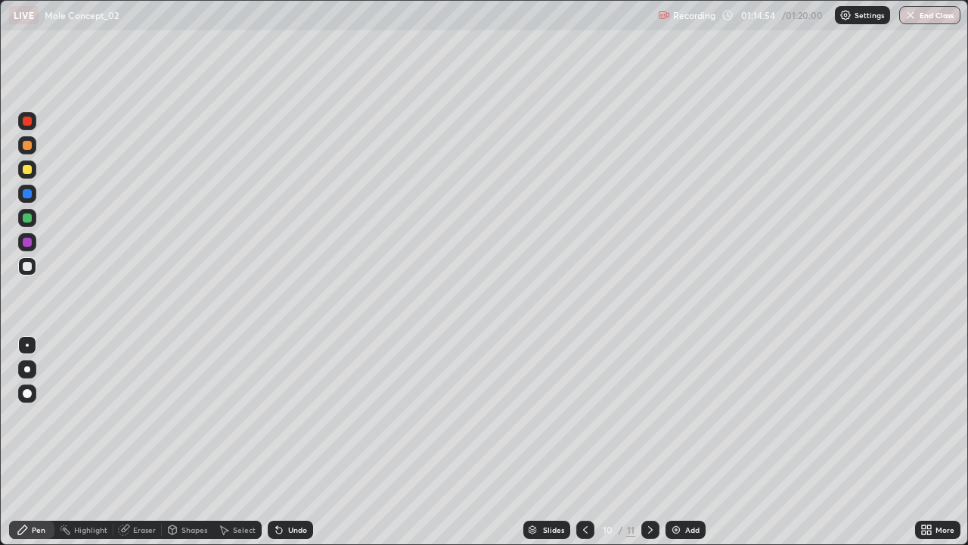
click at [134, 442] on div "Eraser" at bounding box center [144, 530] width 23 height 8
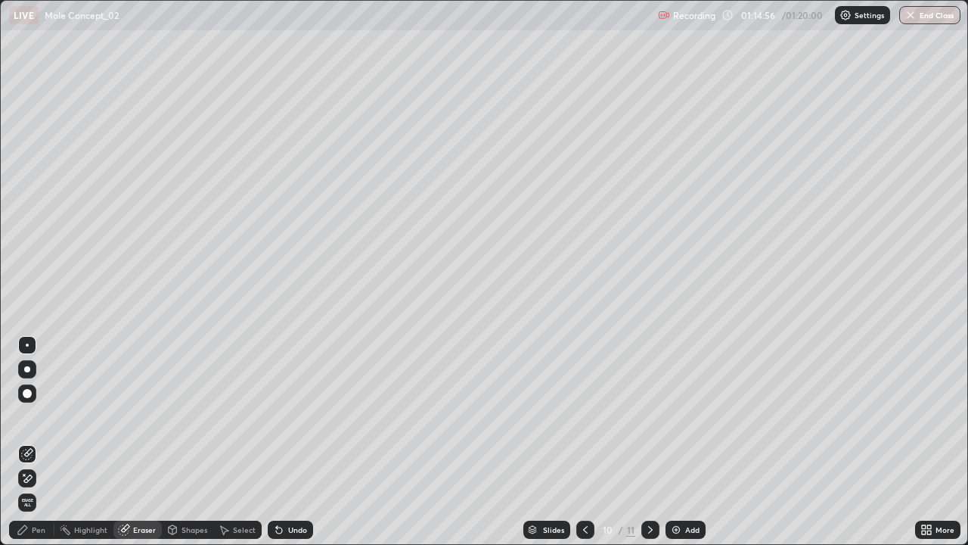
click at [31, 442] on div "Pen" at bounding box center [31, 530] width 45 height 18
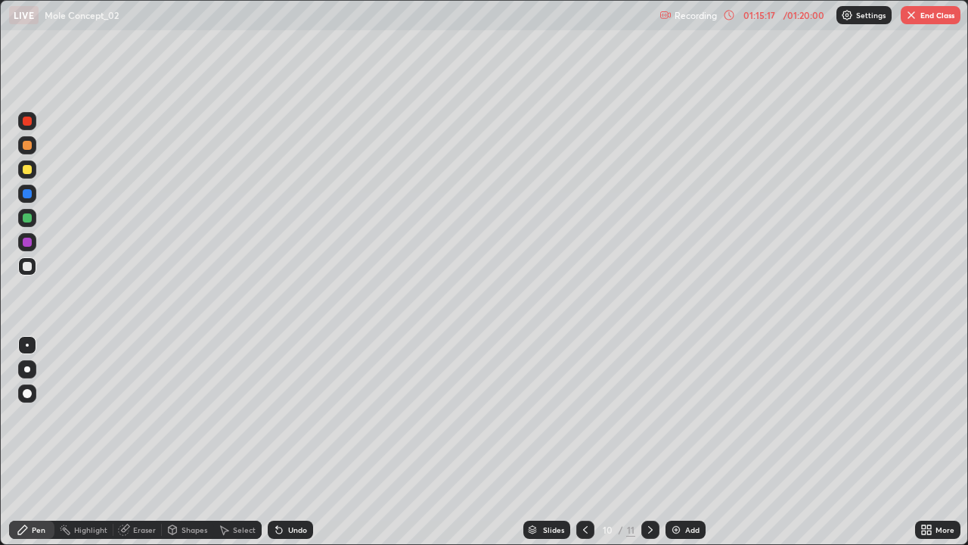
click at [92, 442] on div "Highlight" at bounding box center [90, 530] width 33 height 8
click at [931, 11] on button "End Class" at bounding box center [931, 15] width 60 height 18
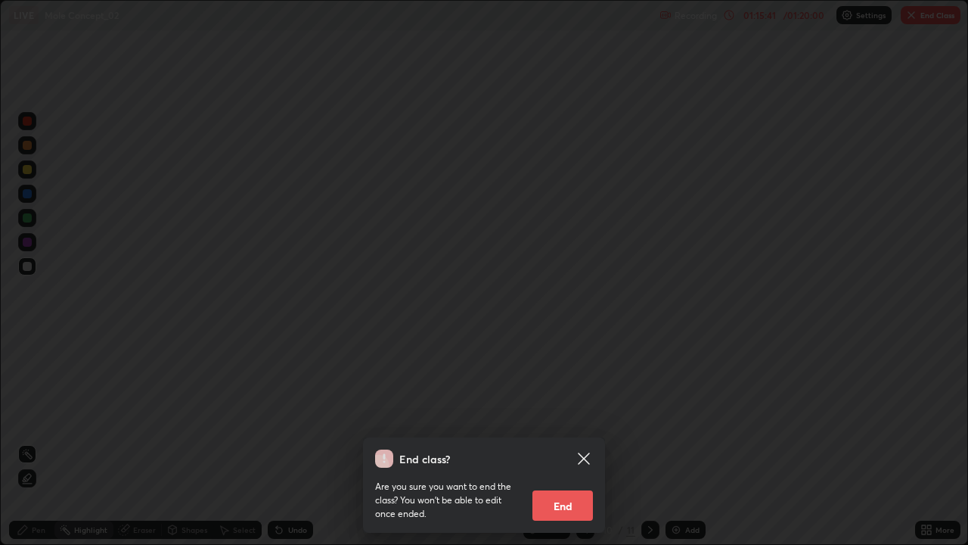
click at [552, 442] on button "End" at bounding box center [563, 505] width 61 height 30
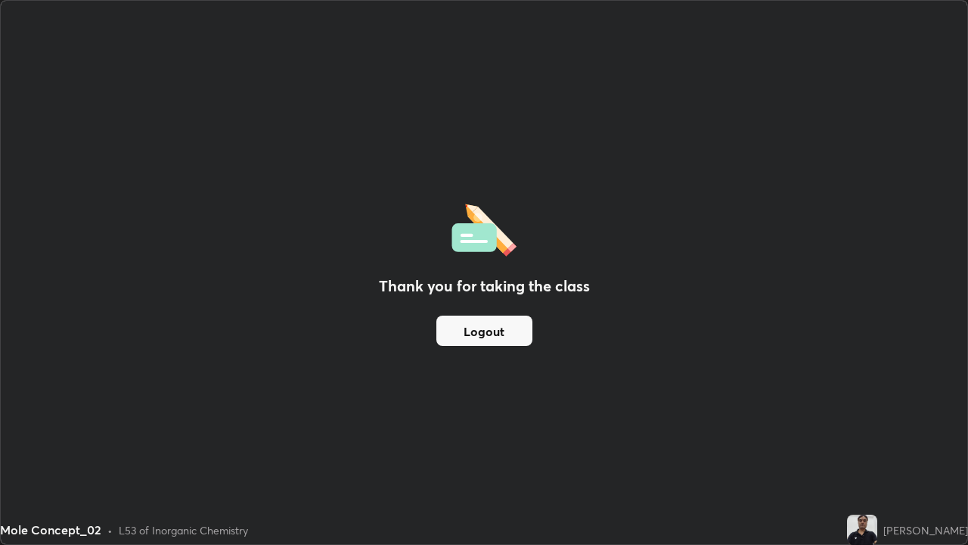
click at [458, 322] on button "Logout" at bounding box center [485, 330] width 96 height 30
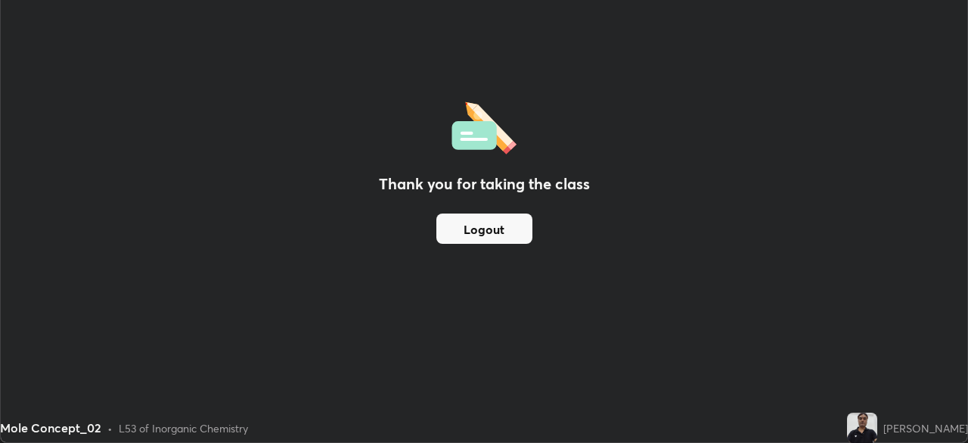
scroll to position [75212, 74686]
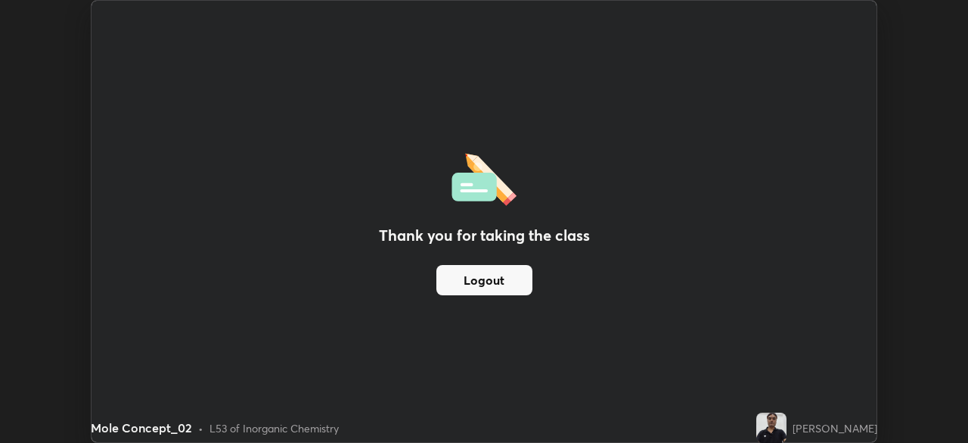
click at [479, 272] on button "Logout" at bounding box center [485, 280] width 96 height 30
click at [473, 288] on button "Logout" at bounding box center [485, 280] width 96 height 30
click at [474, 279] on button "Logout" at bounding box center [485, 280] width 96 height 30
click at [472, 278] on button "Logout" at bounding box center [485, 280] width 96 height 30
click at [468, 279] on button "Logout" at bounding box center [485, 280] width 96 height 30
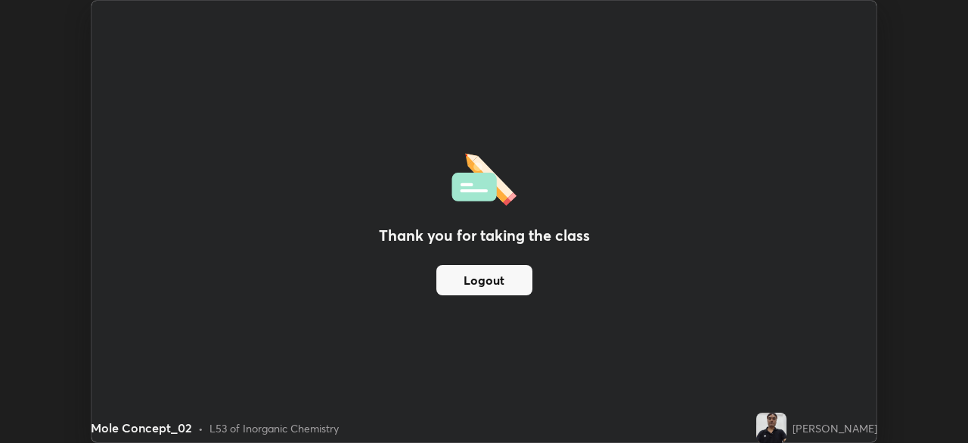
click at [473, 279] on button "Logout" at bounding box center [485, 280] width 96 height 30
click at [473, 281] on button "Logout" at bounding box center [485, 280] width 96 height 30
click at [477, 284] on button "Logout" at bounding box center [485, 280] width 96 height 30
click at [480, 283] on button "Logout" at bounding box center [485, 280] width 96 height 30
